Goal: Communication & Community: Answer question/provide support

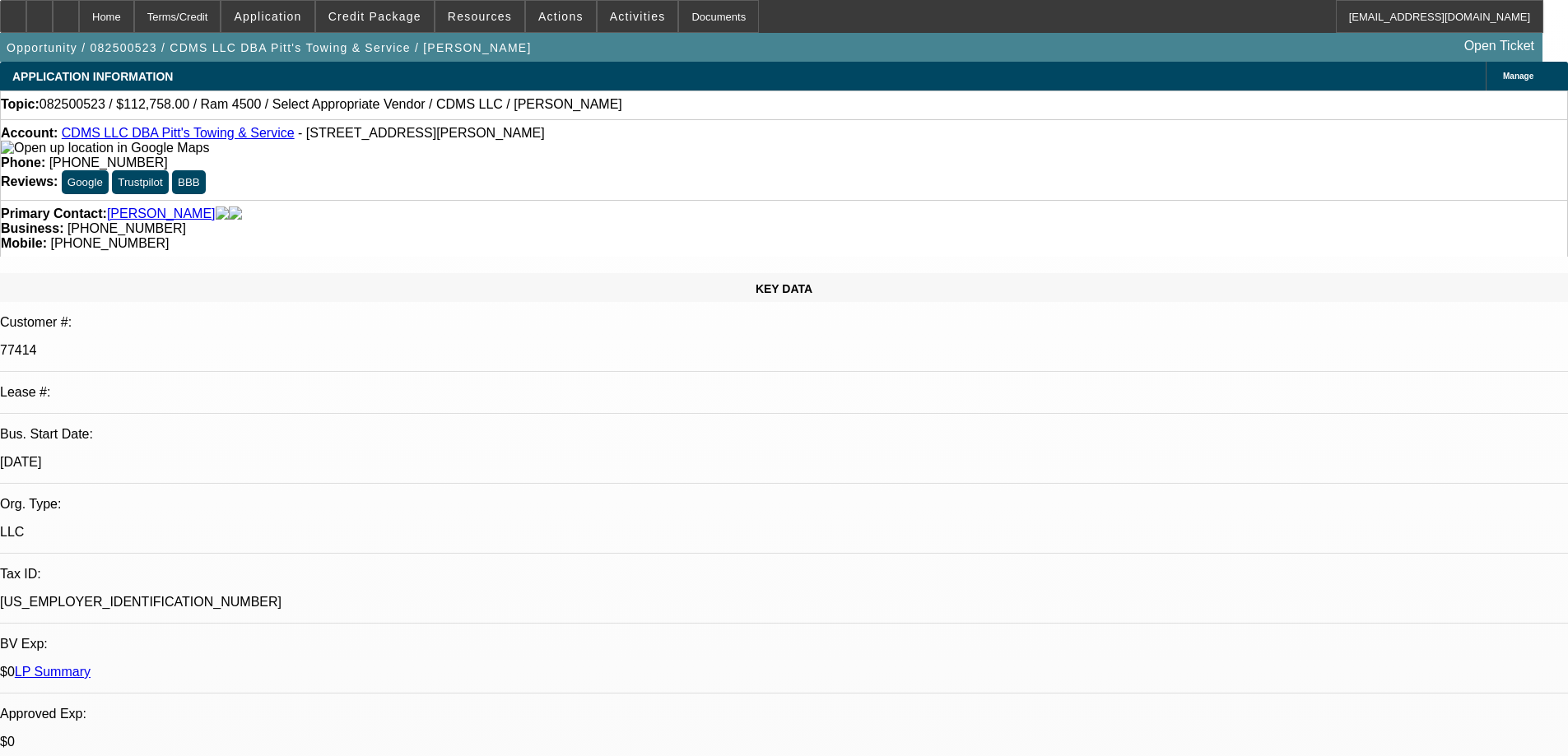
select select "0"
select select "2"
select select "0"
select select "6"
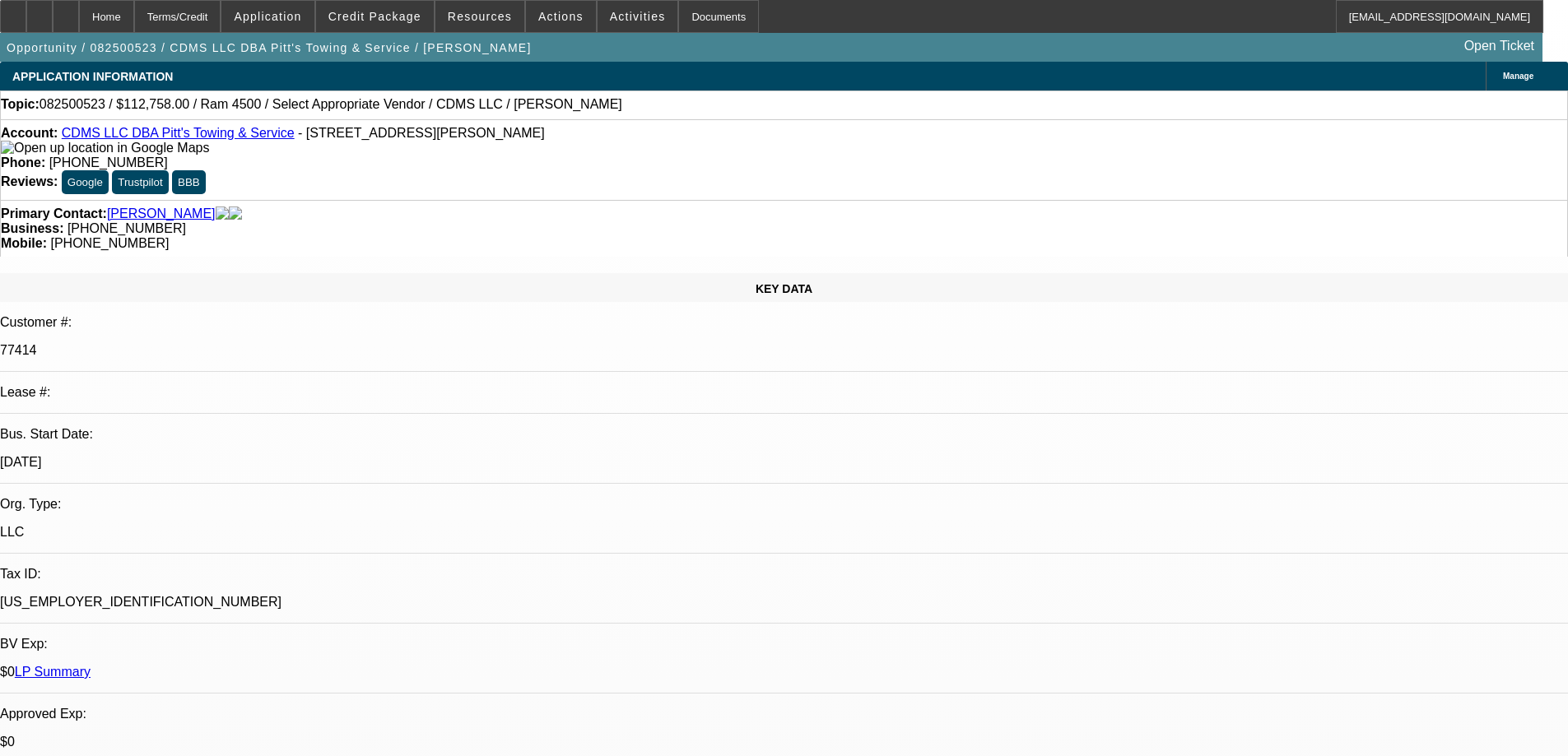
drag, startPoint x: 1417, startPoint y: 236, endPoint x: 1217, endPoint y: 279, distance: 204.6
radio input "true"
type textarea "ONE OFF DEAL, NO PAY HISTORY WITH BFC"
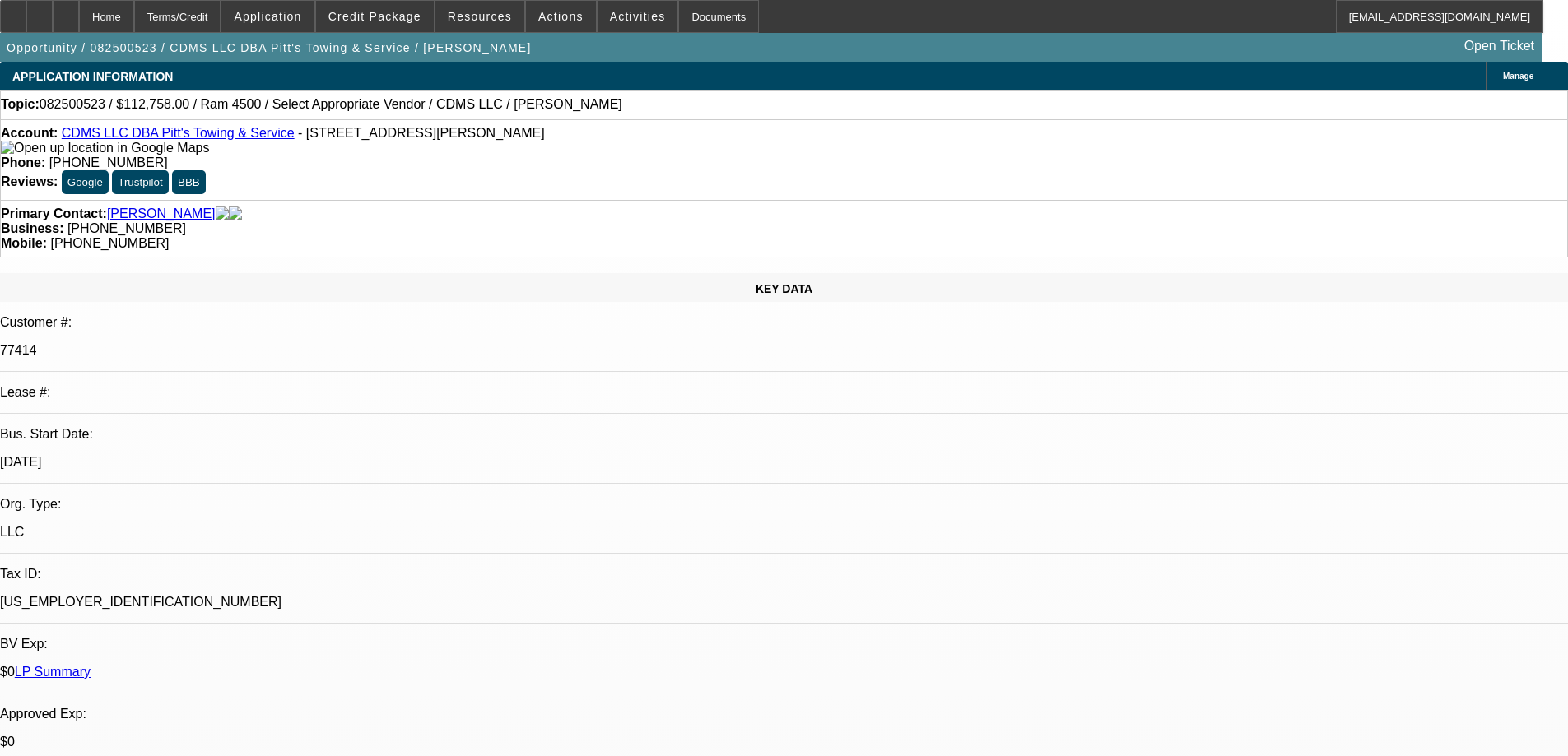
radio input "true"
